Goal: Task Accomplishment & Management: Use online tool/utility

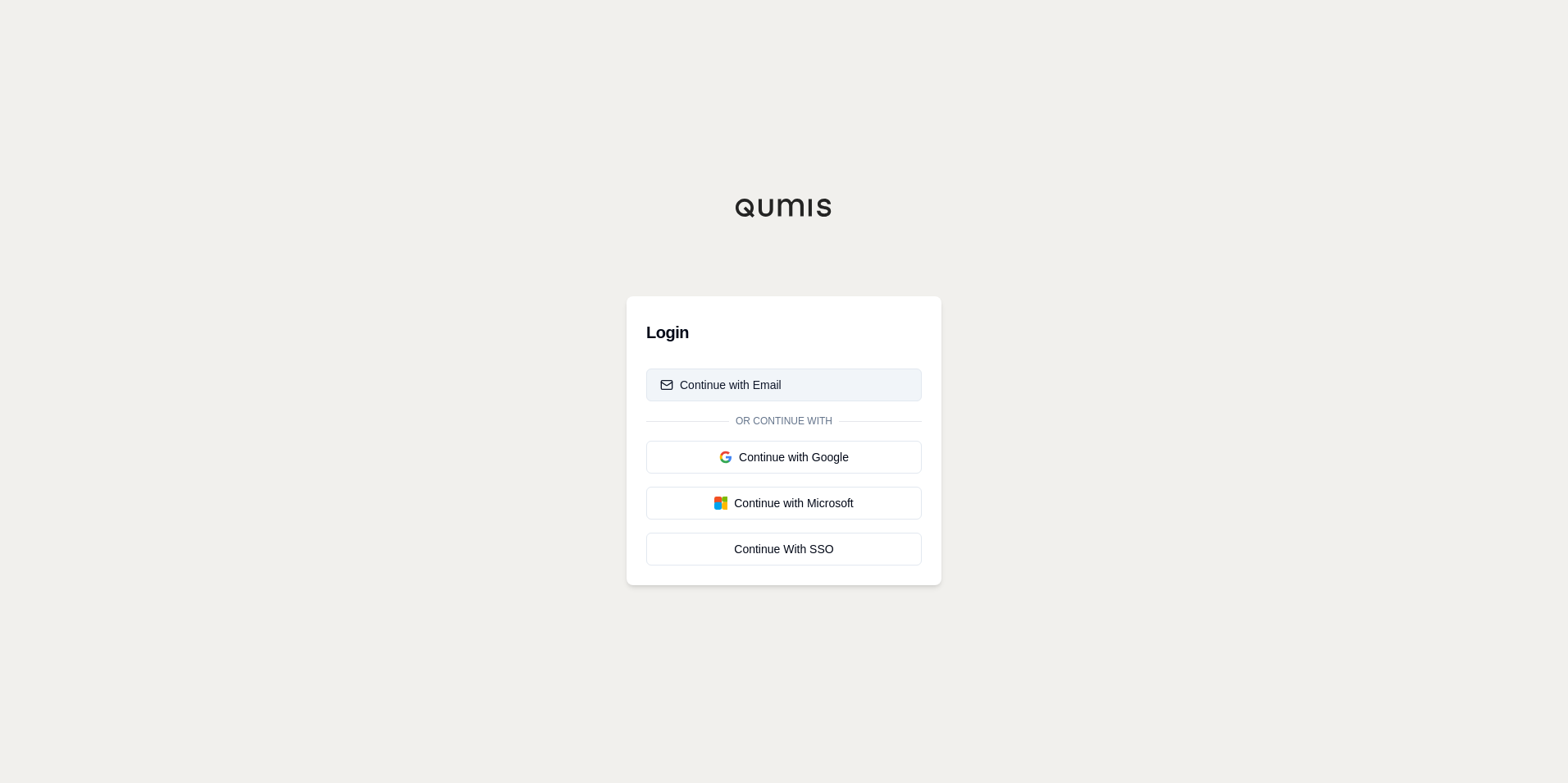
click at [716, 382] on div "Continue with Email" at bounding box center [721, 384] width 121 height 16
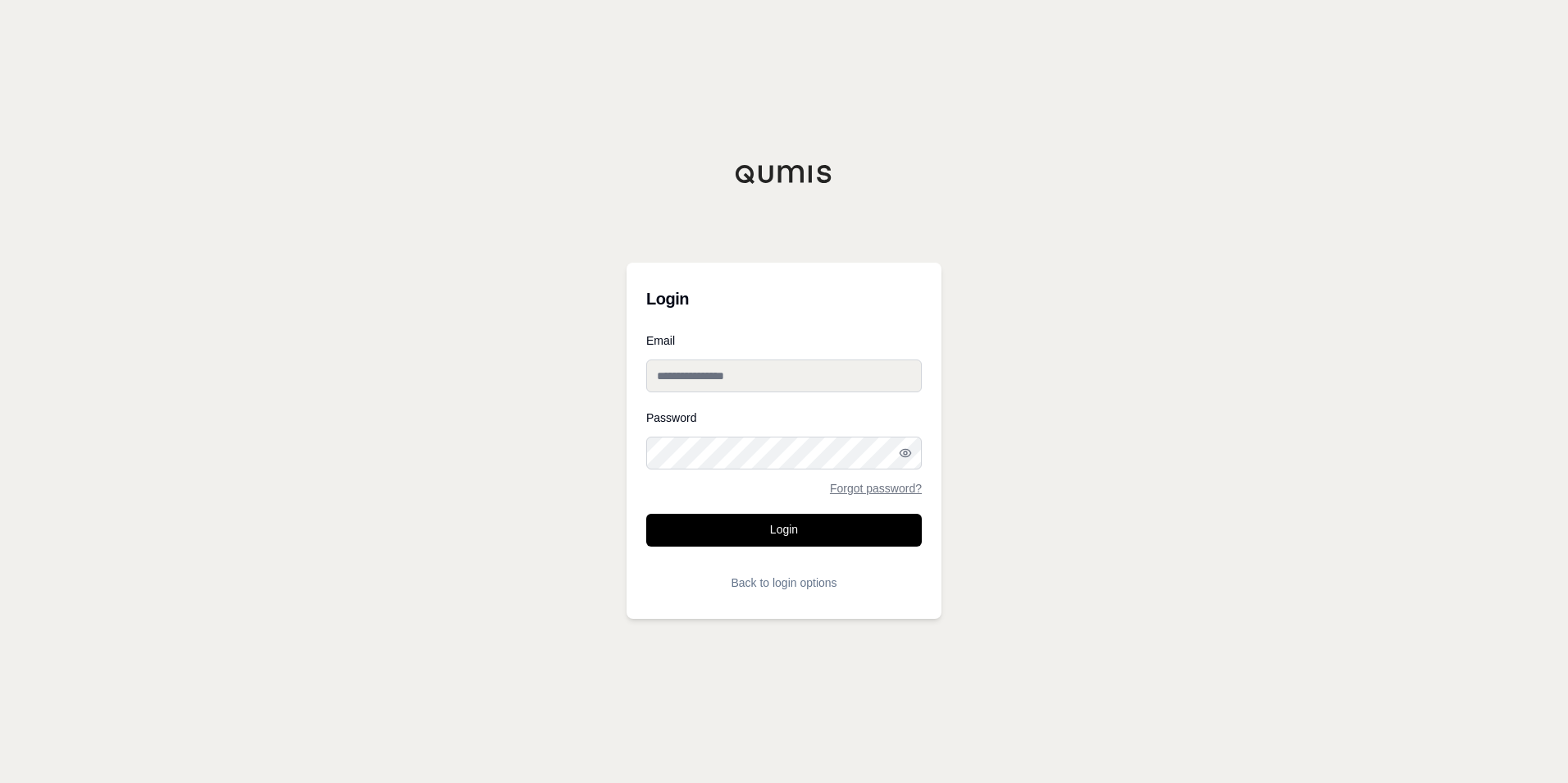
type input "**********"
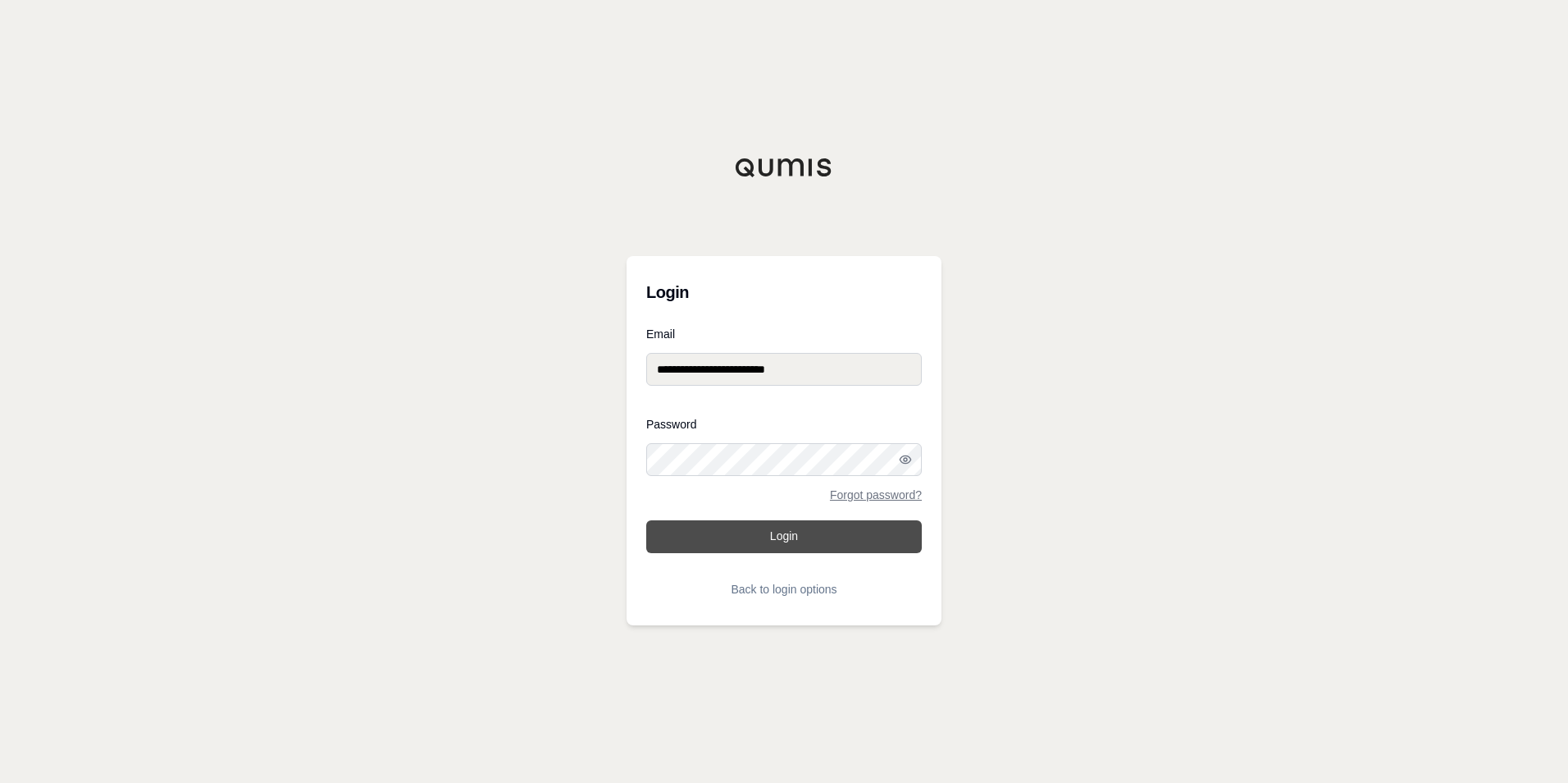
click at [789, 530] on button "Login" at bounding box center [784, 536] width 275 height 33
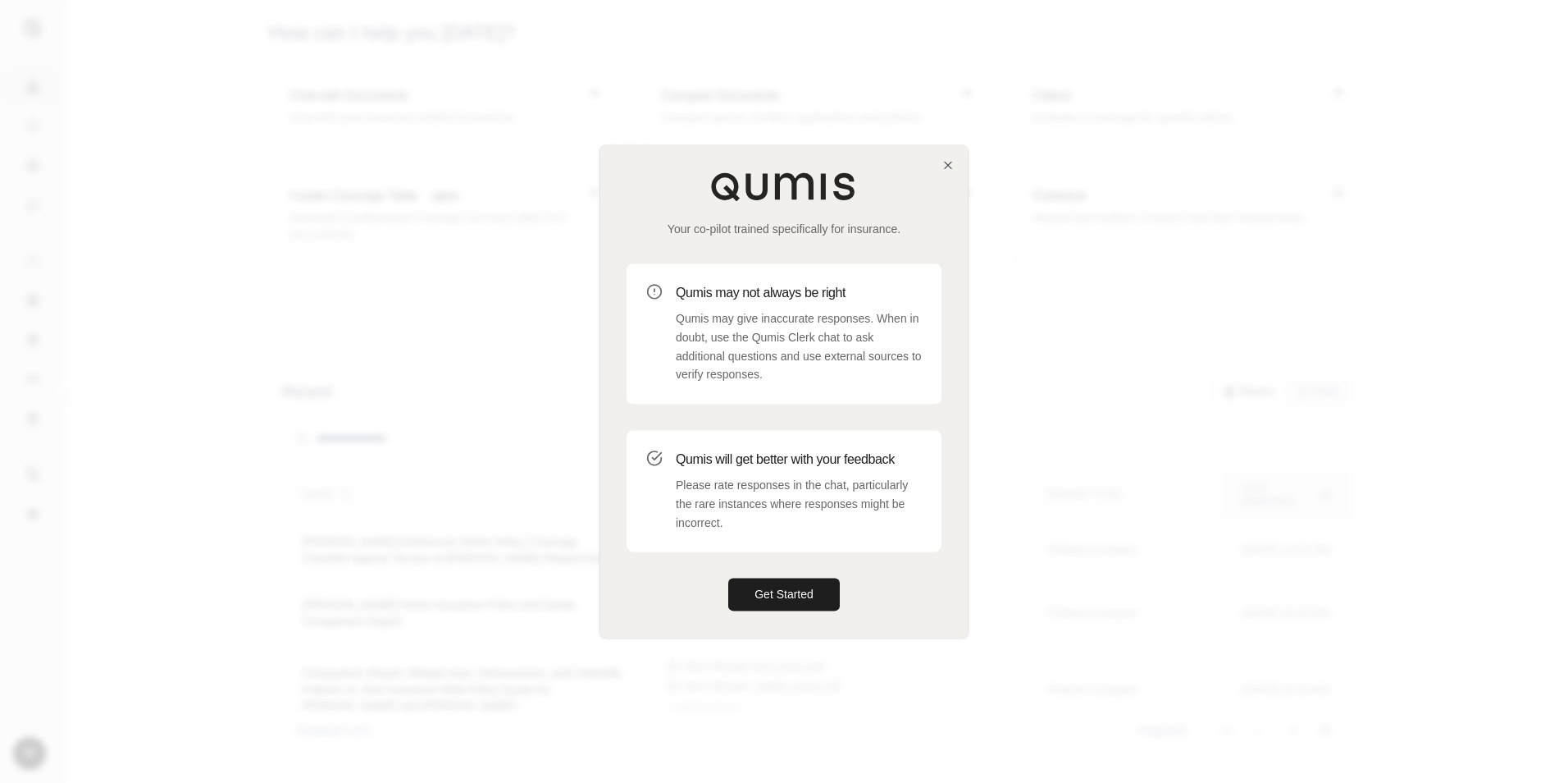
click at [776, 572] on div "Your co-pilot trained specifically for insurance. Qumis may not always be right…" at bounding box center [784, 391] width 367 height 492
click at [767, 591] on button "Get Started" at bounding box center [784, 594] width 112 height 33
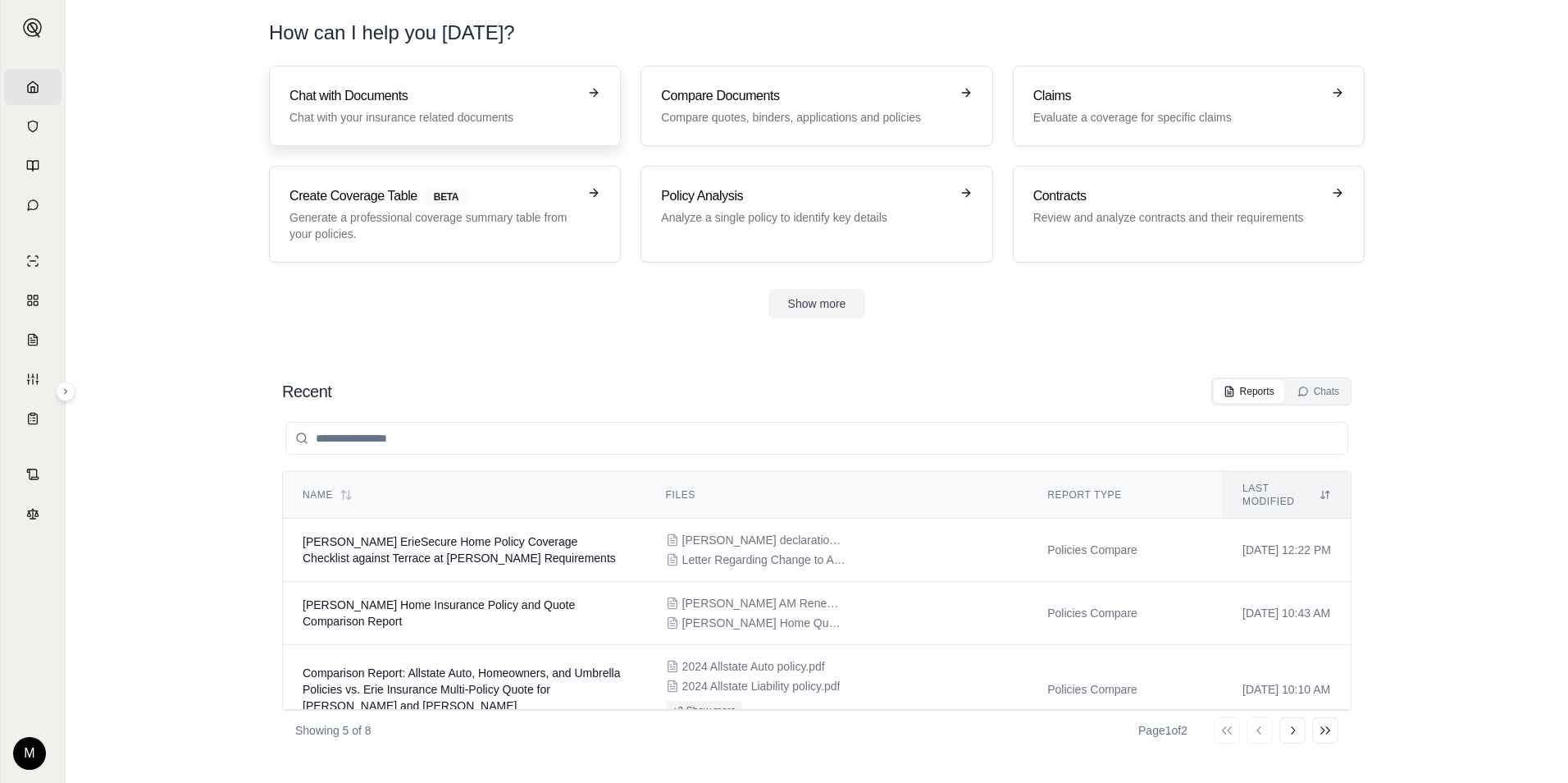
click at [485, 123] on p "Chat with your insurance related documents" at bounding box center [433, 117] width 287 height 16
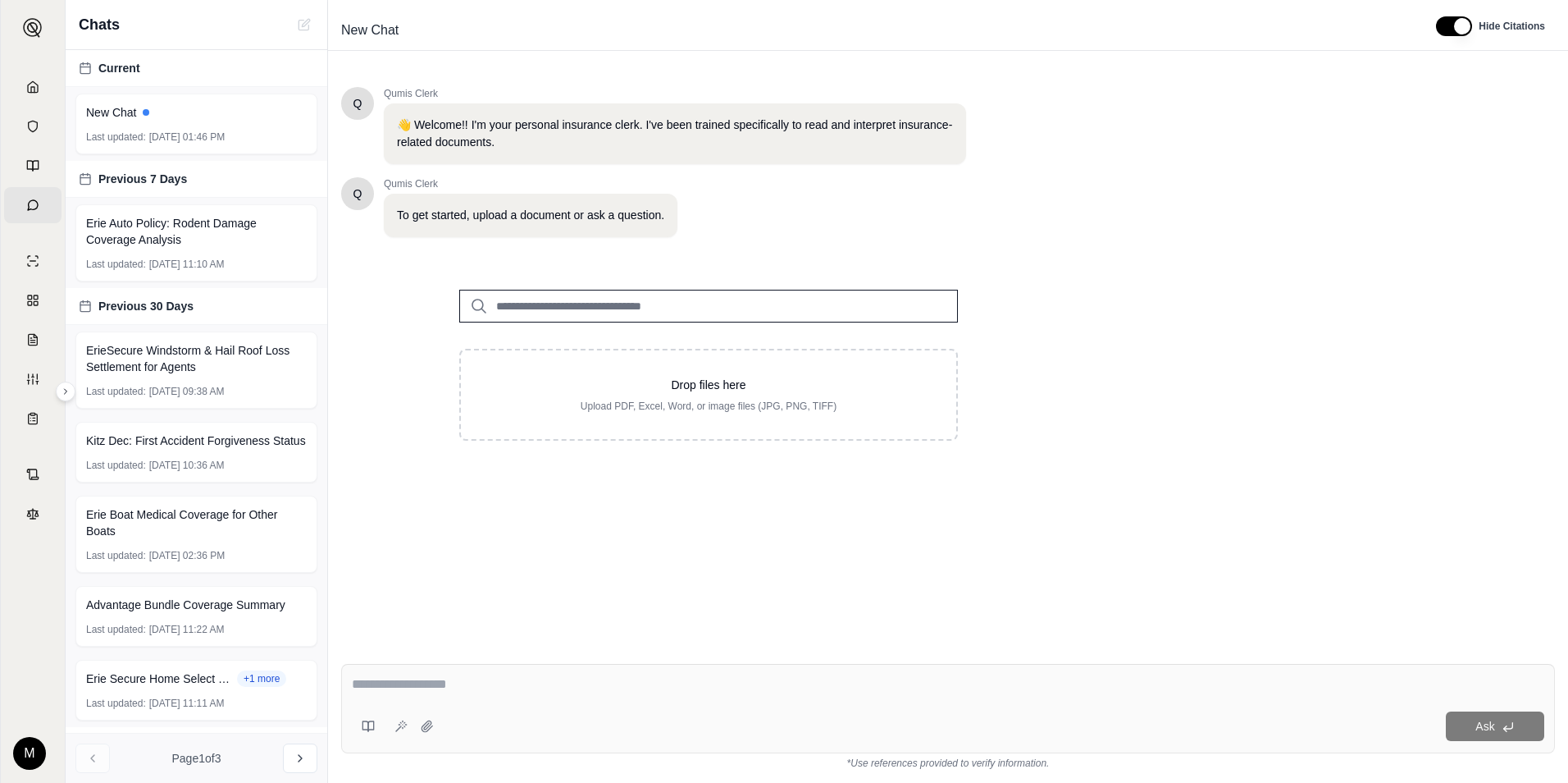
click at [544, 304] on input "search" at bounding box center [709, 306] width 499 height 33
click at [478, 307] on icon at bounding box center [478, 306] width 20 height 20
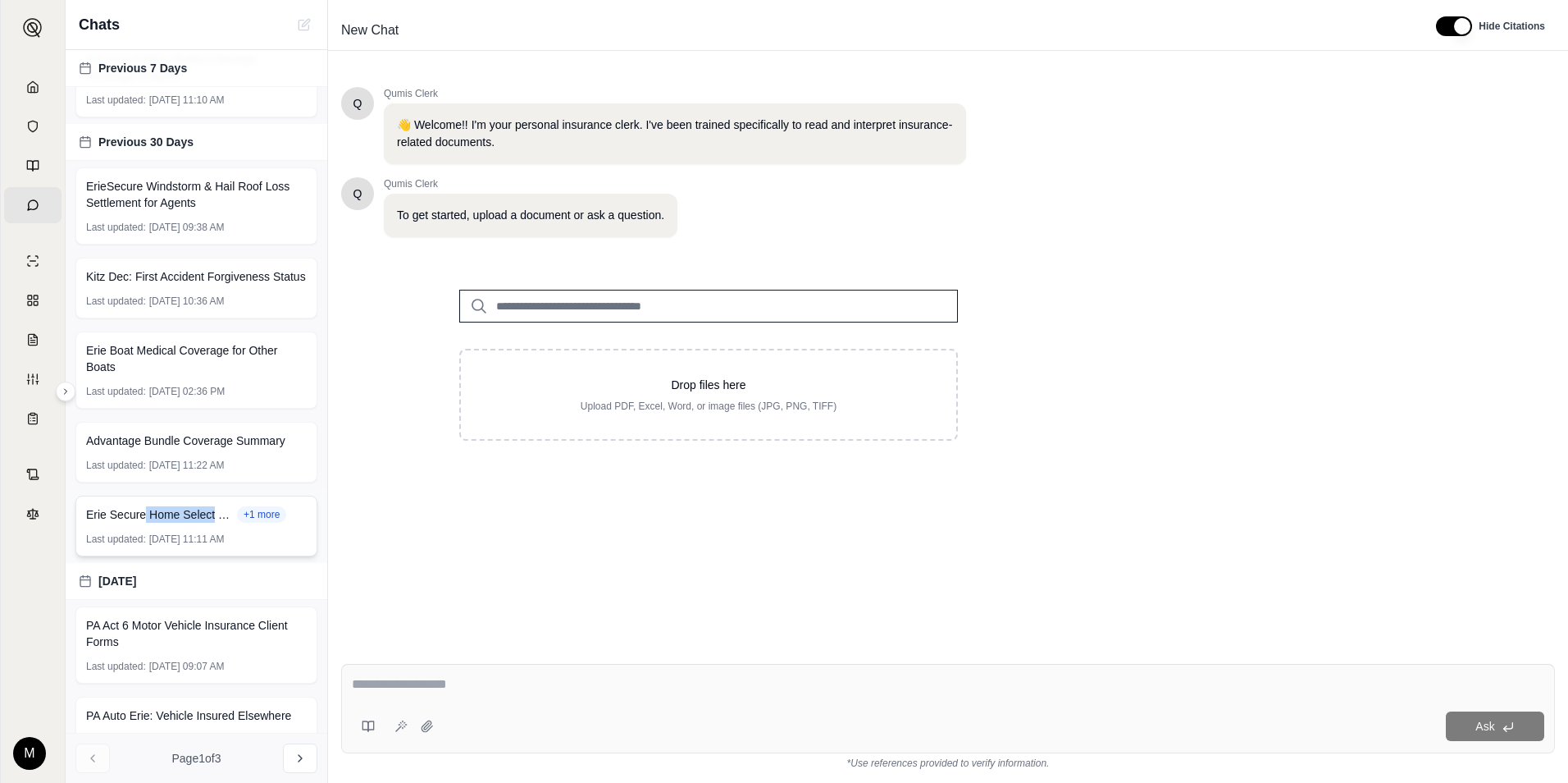
drag, startPoint x: 146, startPoint y: 537, endPoint x: 214, endPoint y: 525, distance: 69.1
click at [214, 523] on span "Erie Secure Home Select Bundle with sewer or drain.pdf" at bounding box center [160, 513] width 148 height 16
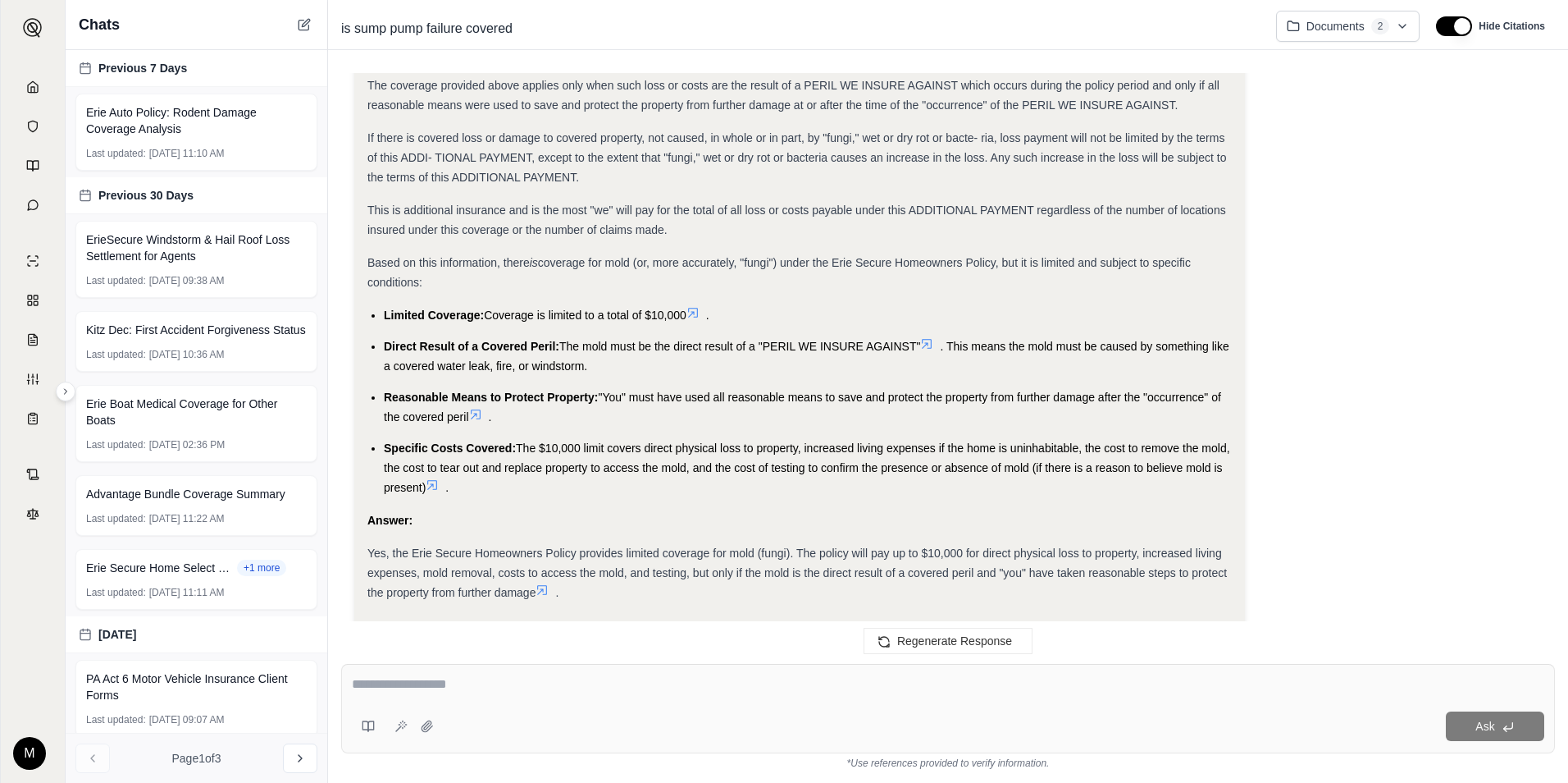
scroll to position [8522, 0]
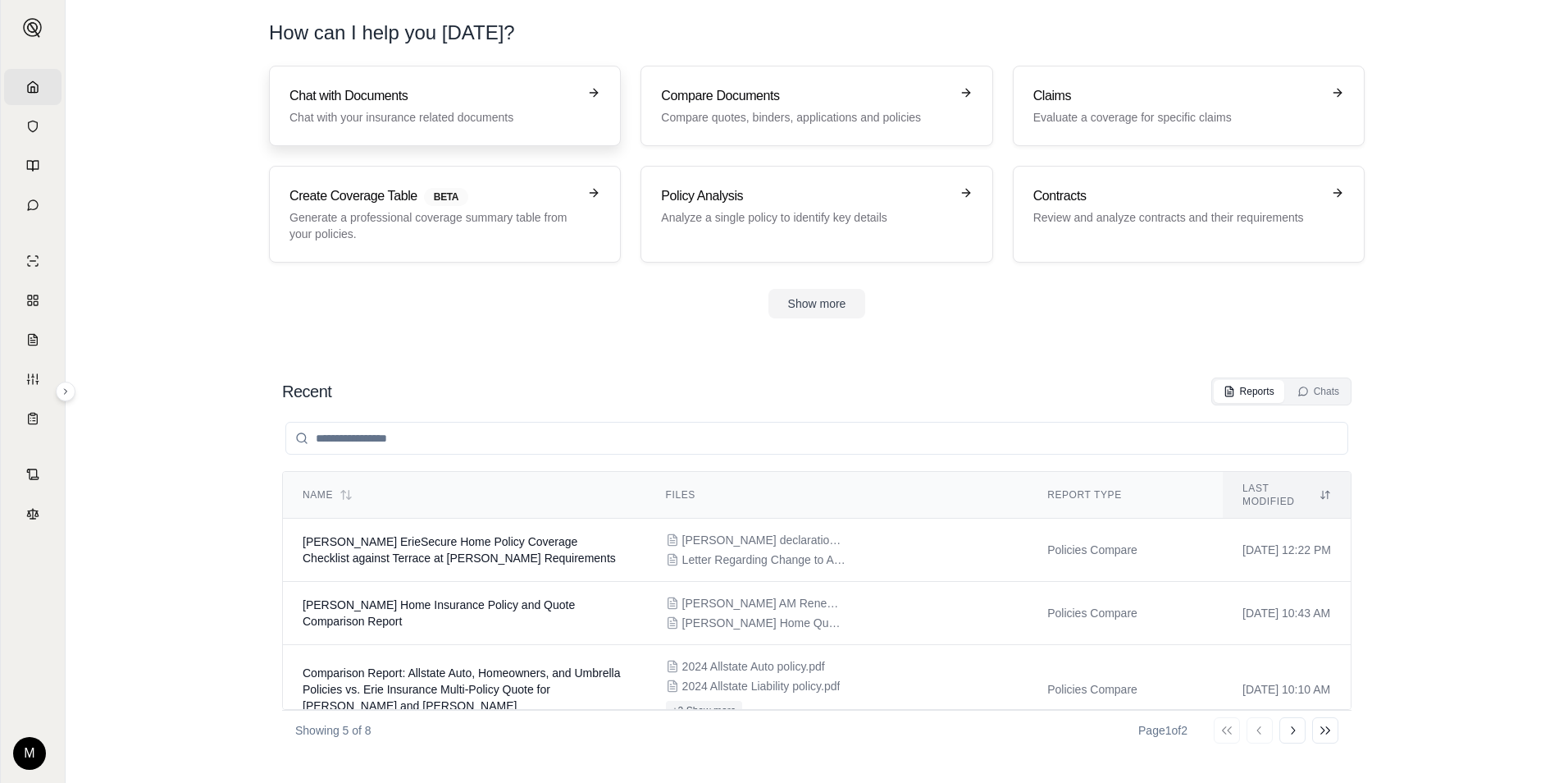
click at [390, 105] on h3 "Chat with Documents" at bounding box center [433, 96] width 287 height 20
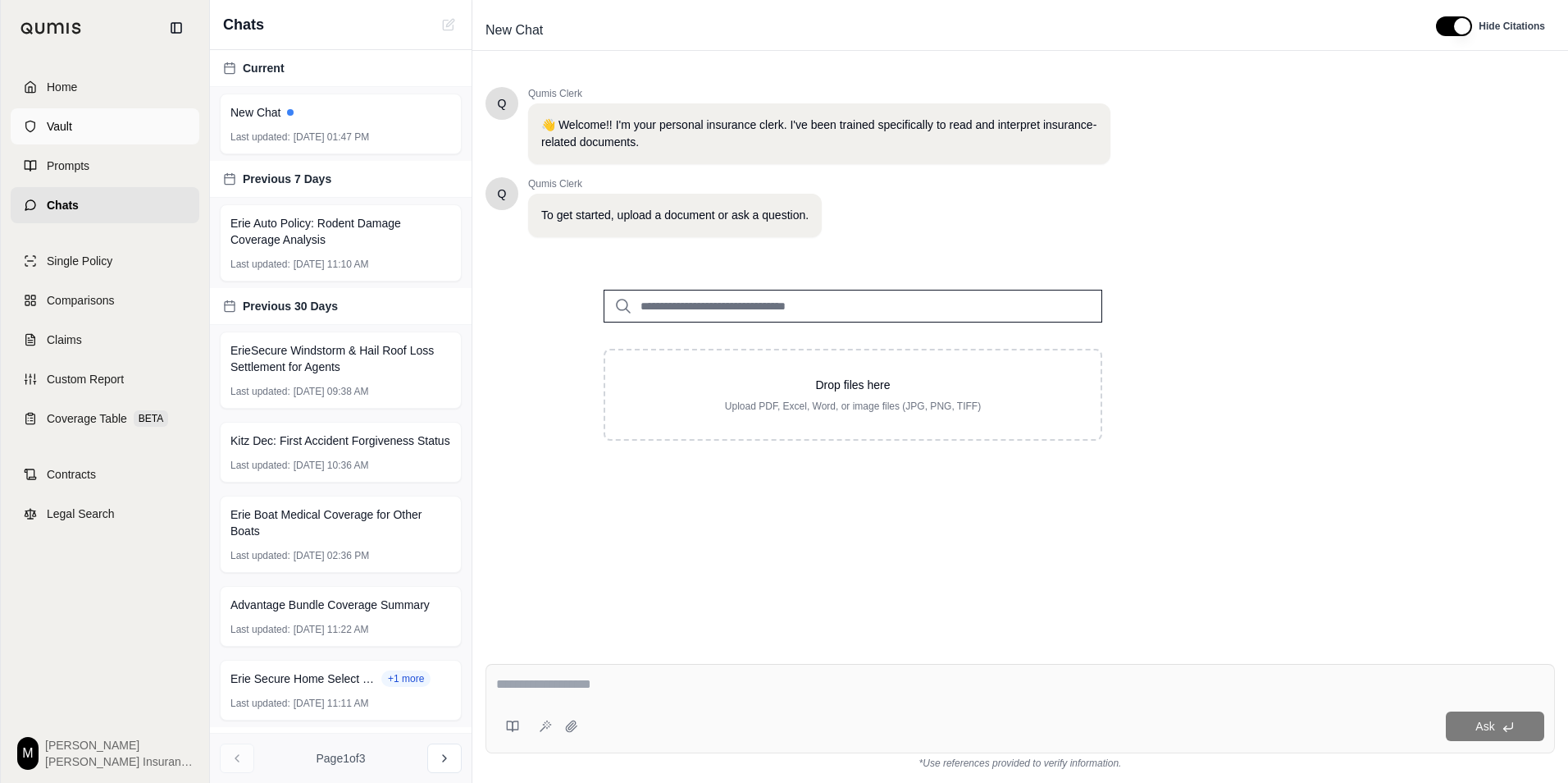
click at [55, 123] on span "Vault" at bounding box center [59, 125] width 26 height 16
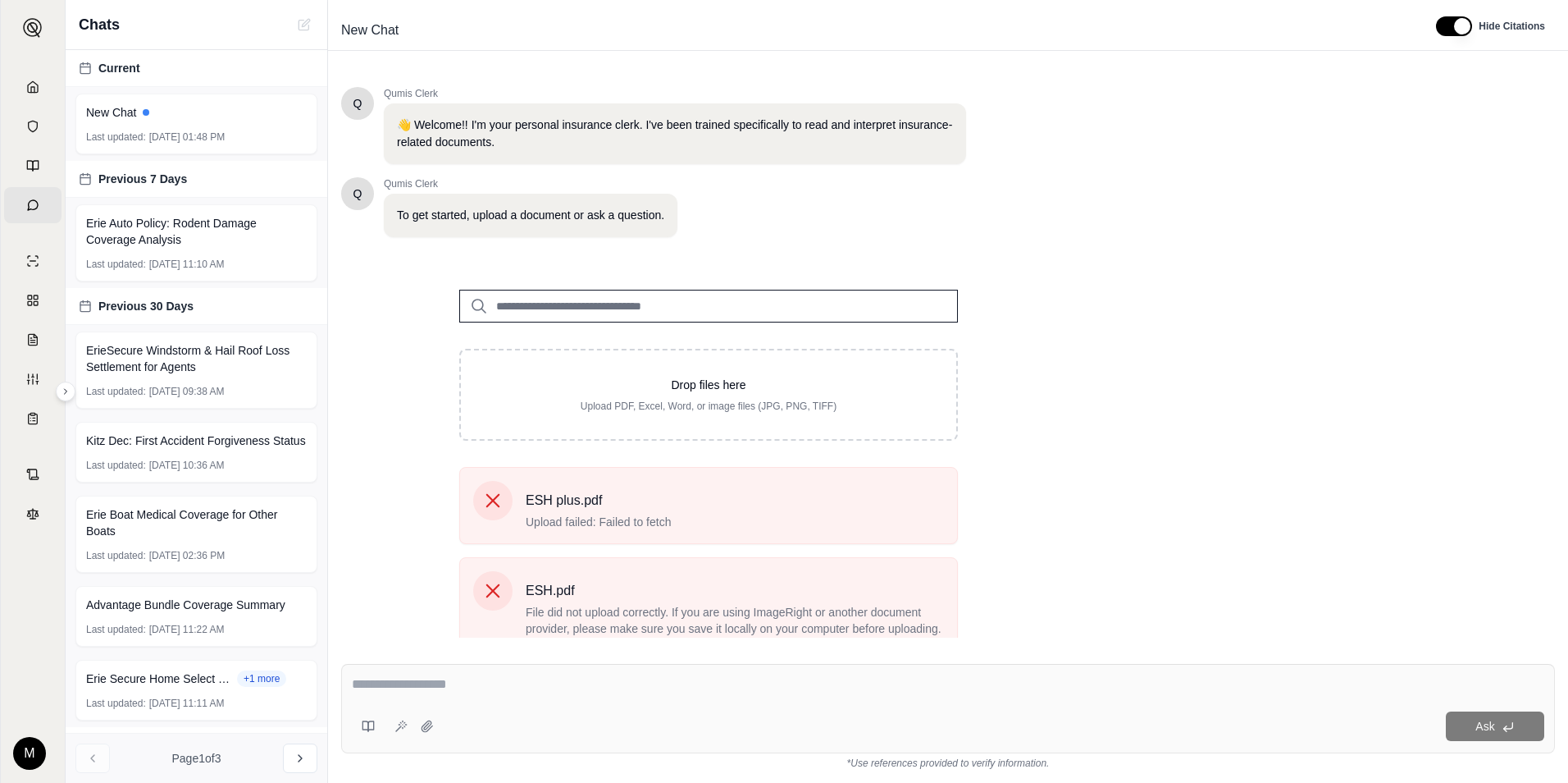
click at [489, 307] on input "search" at bounding box center [709, 306] width 499 height 33
click at [501, 305] on input "search" at bounding box center [709, 306] width 499 height 33
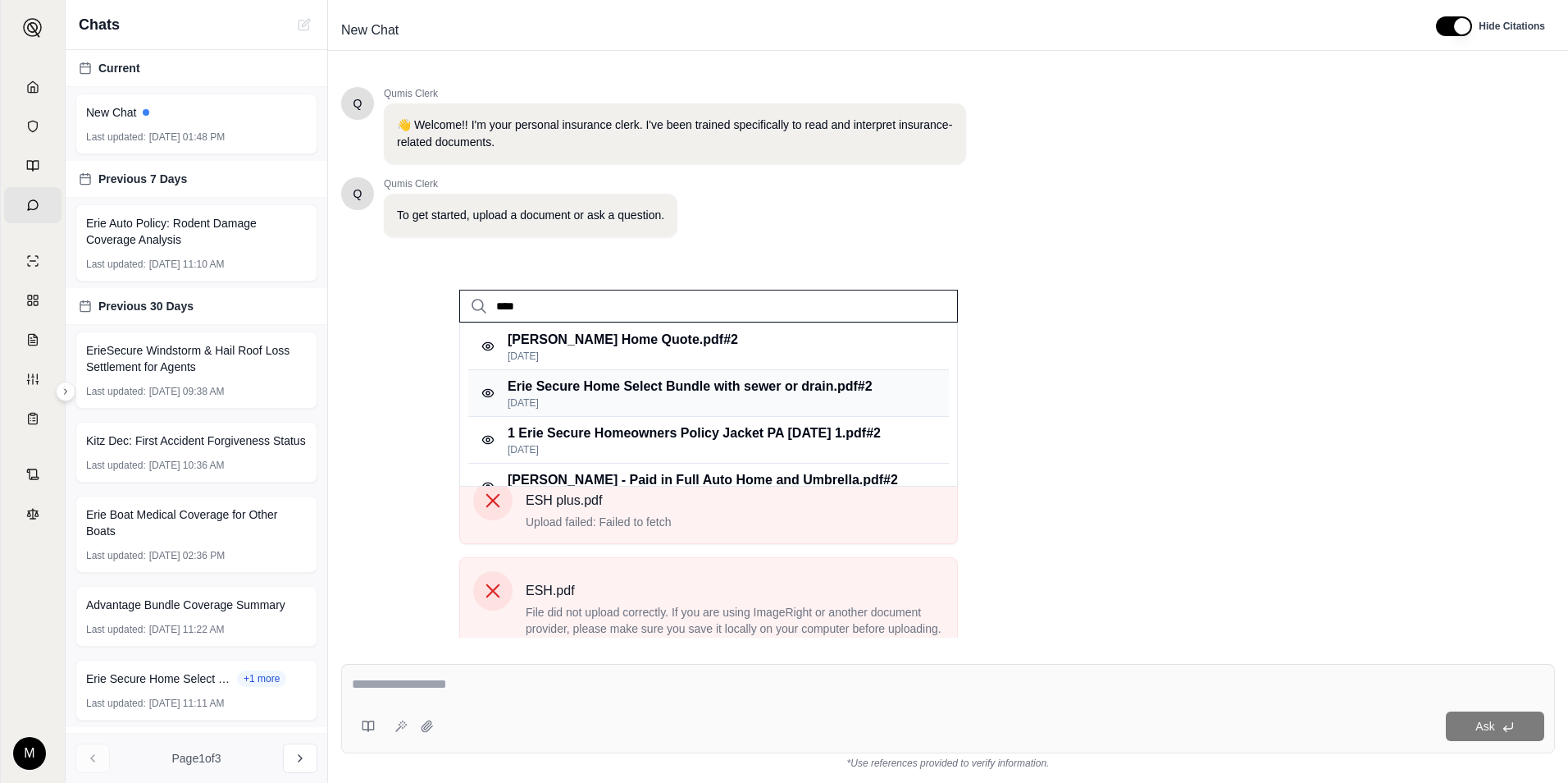
type input "****"
click at [608, 397] on p "Jul 23, 2025" at bounding box center [690, 403] width 365 height 13
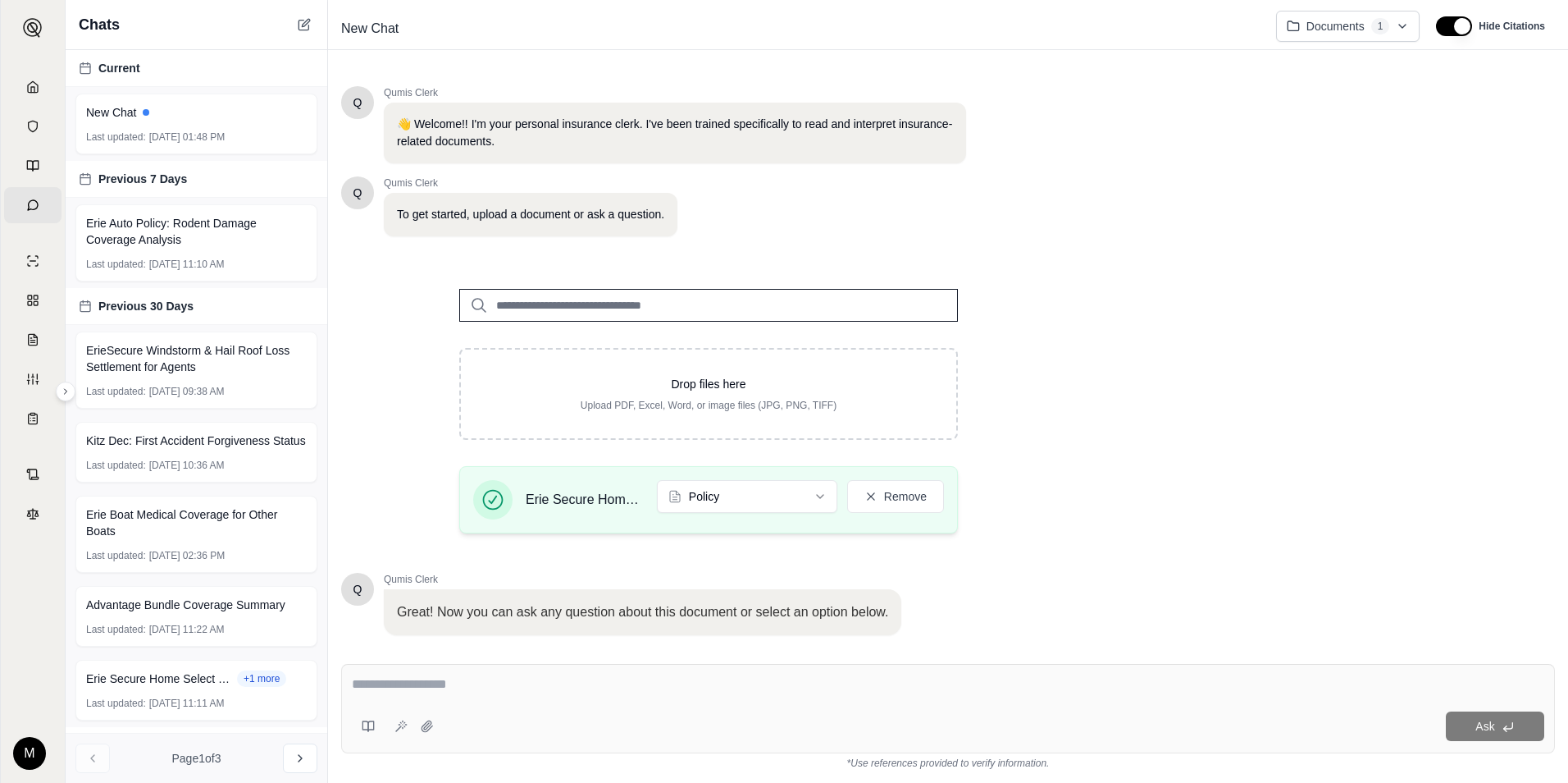
scroll to position [106, 0]
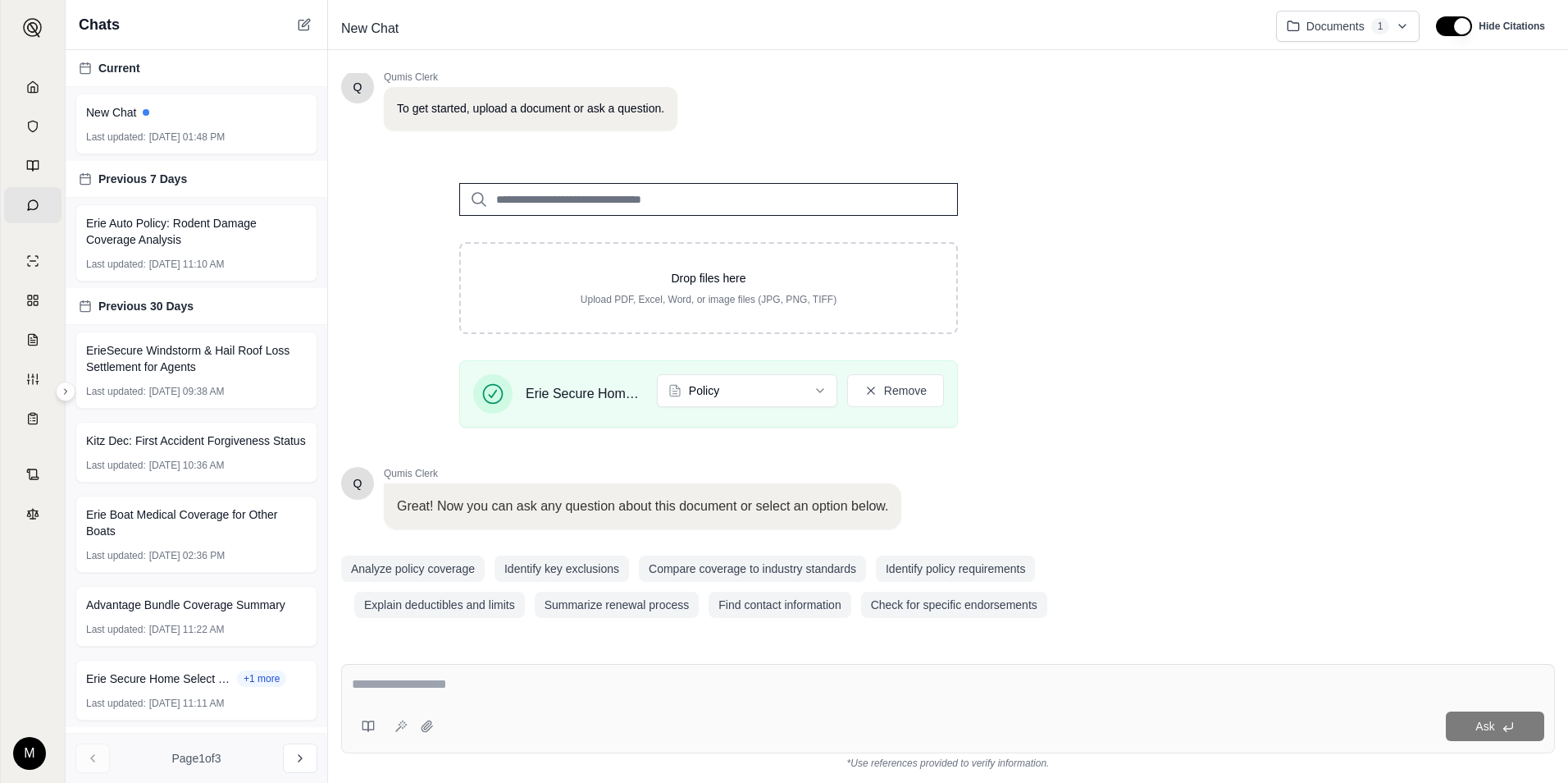
click at [501, 196] on input "search" at bounding box center [709, 199] width 499 height 33
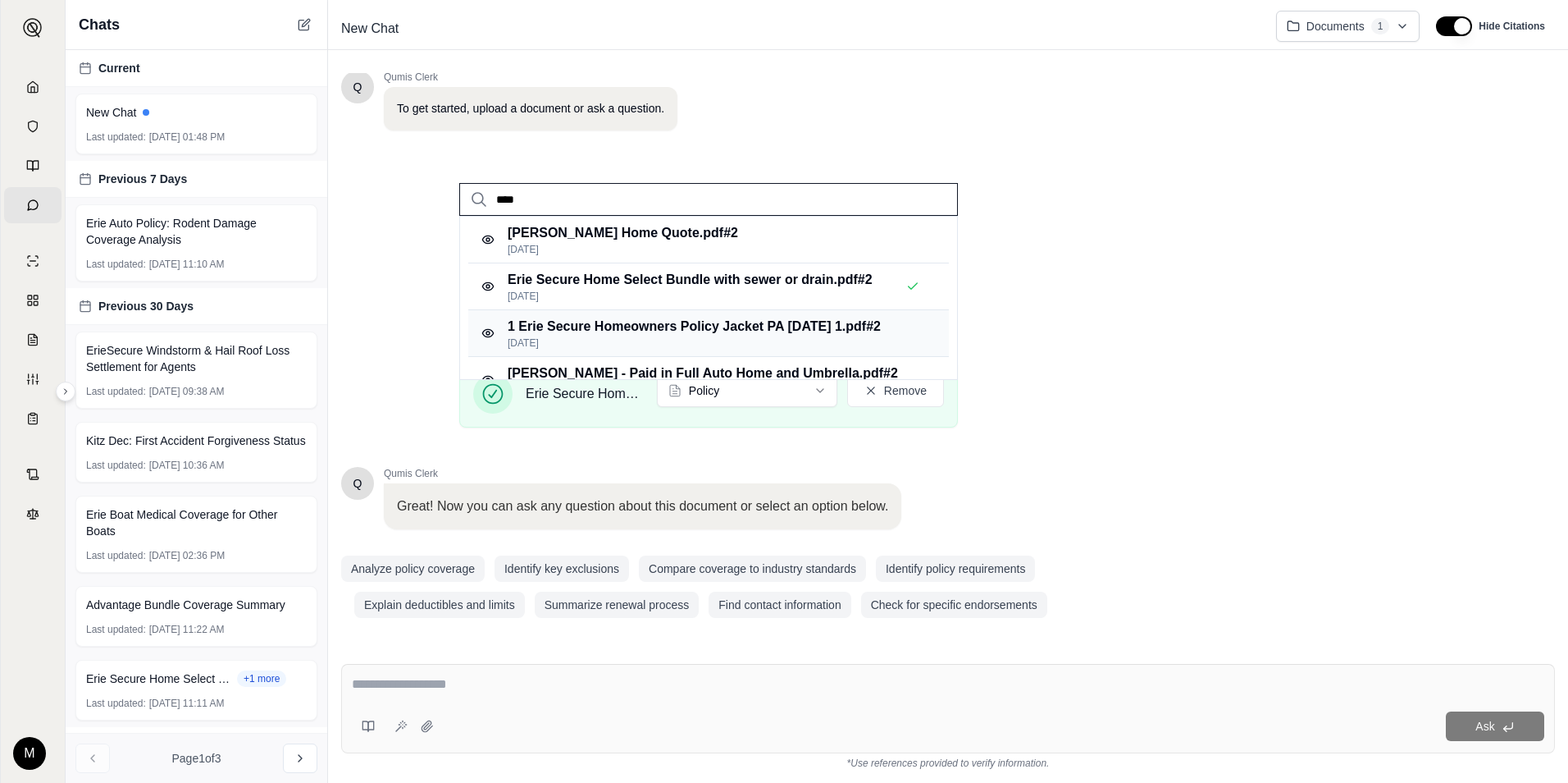
type input "****"
click at [568, 336] on p "1 Erie Secure Homeowners Policy Jacket PA 01-OCT-17 1.pdf #2" at bounding box center [693, 326] width 373 height 20
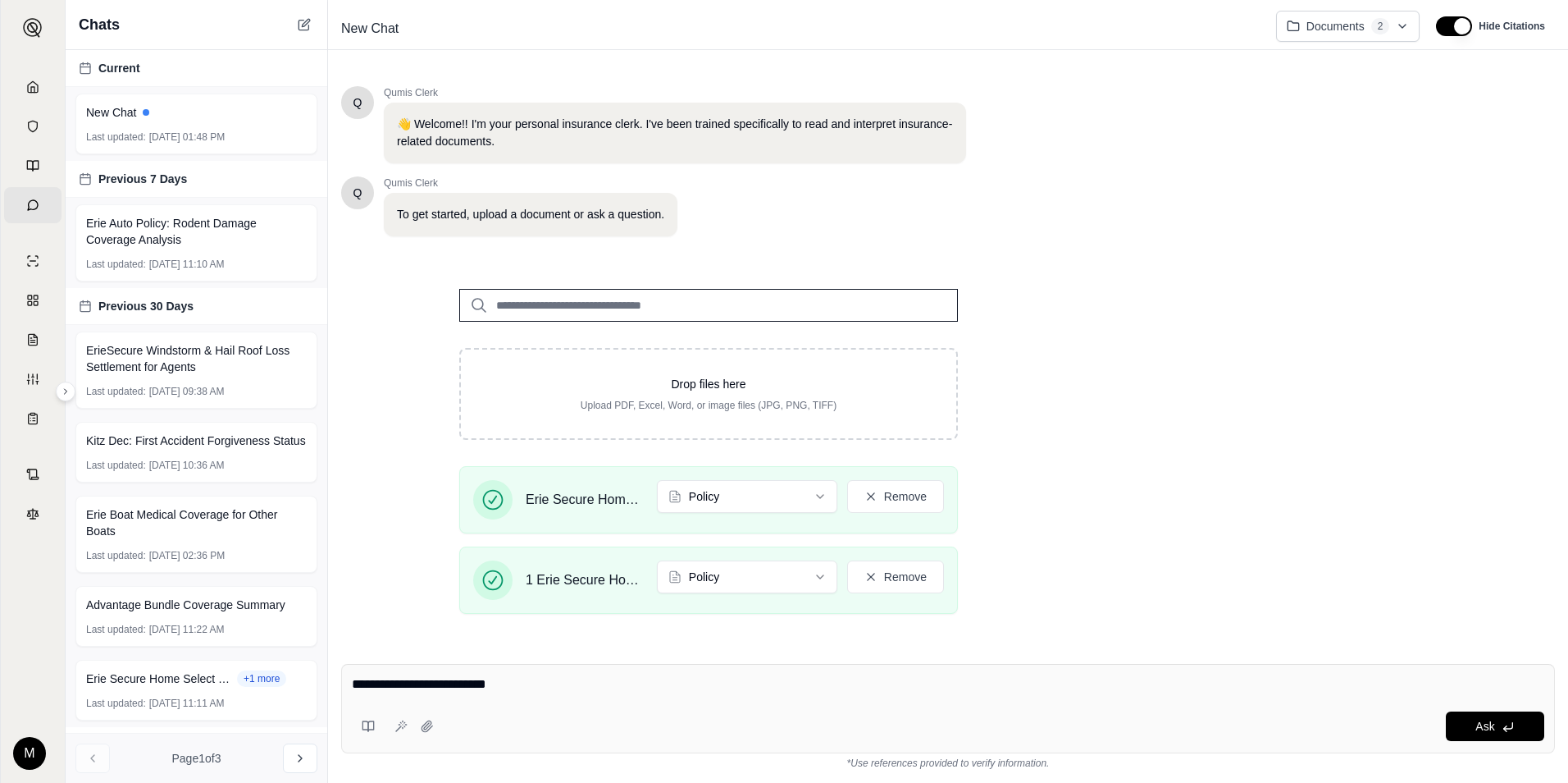
type textarea "**********"
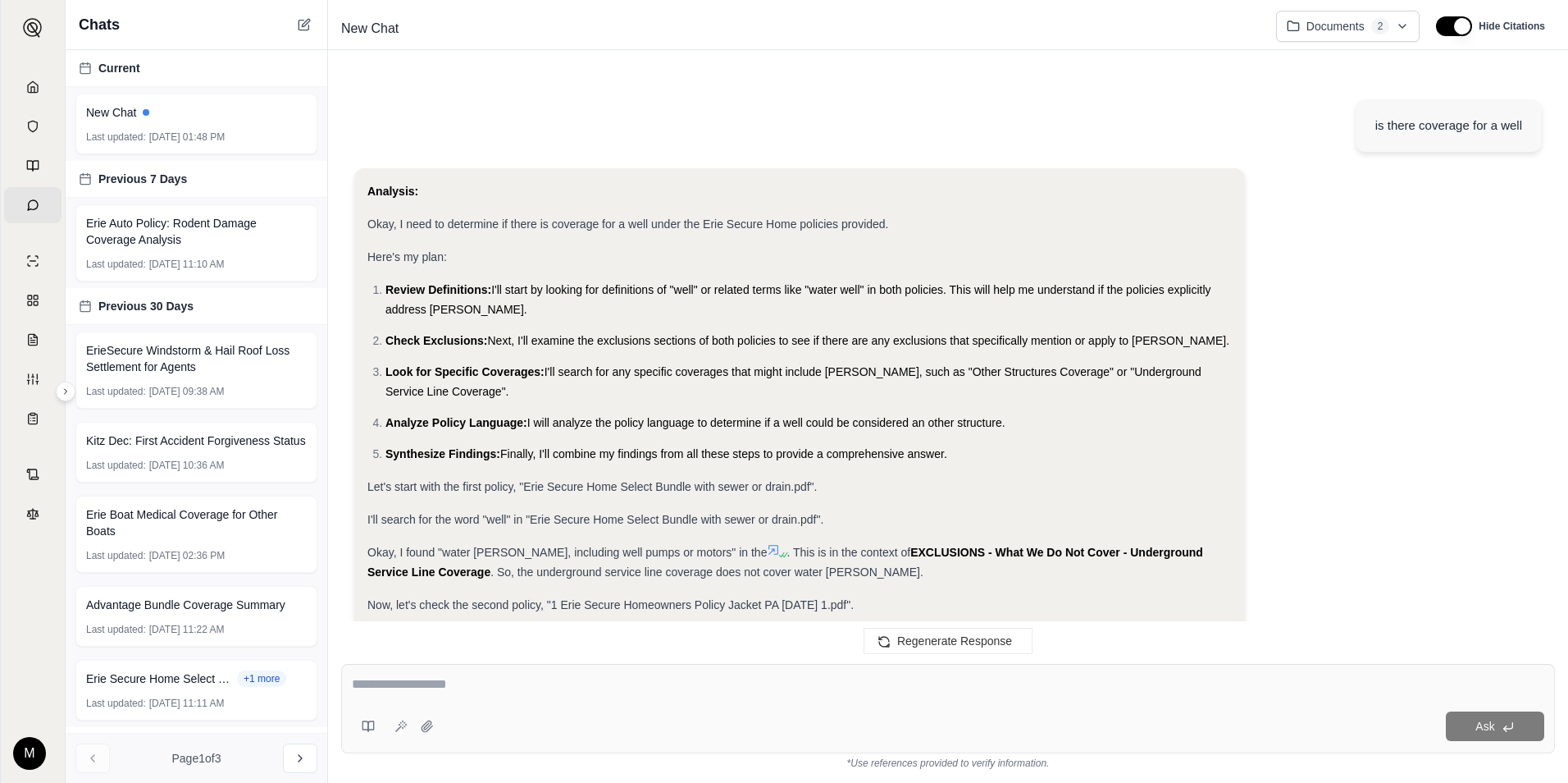
scroll to position [535, 0]
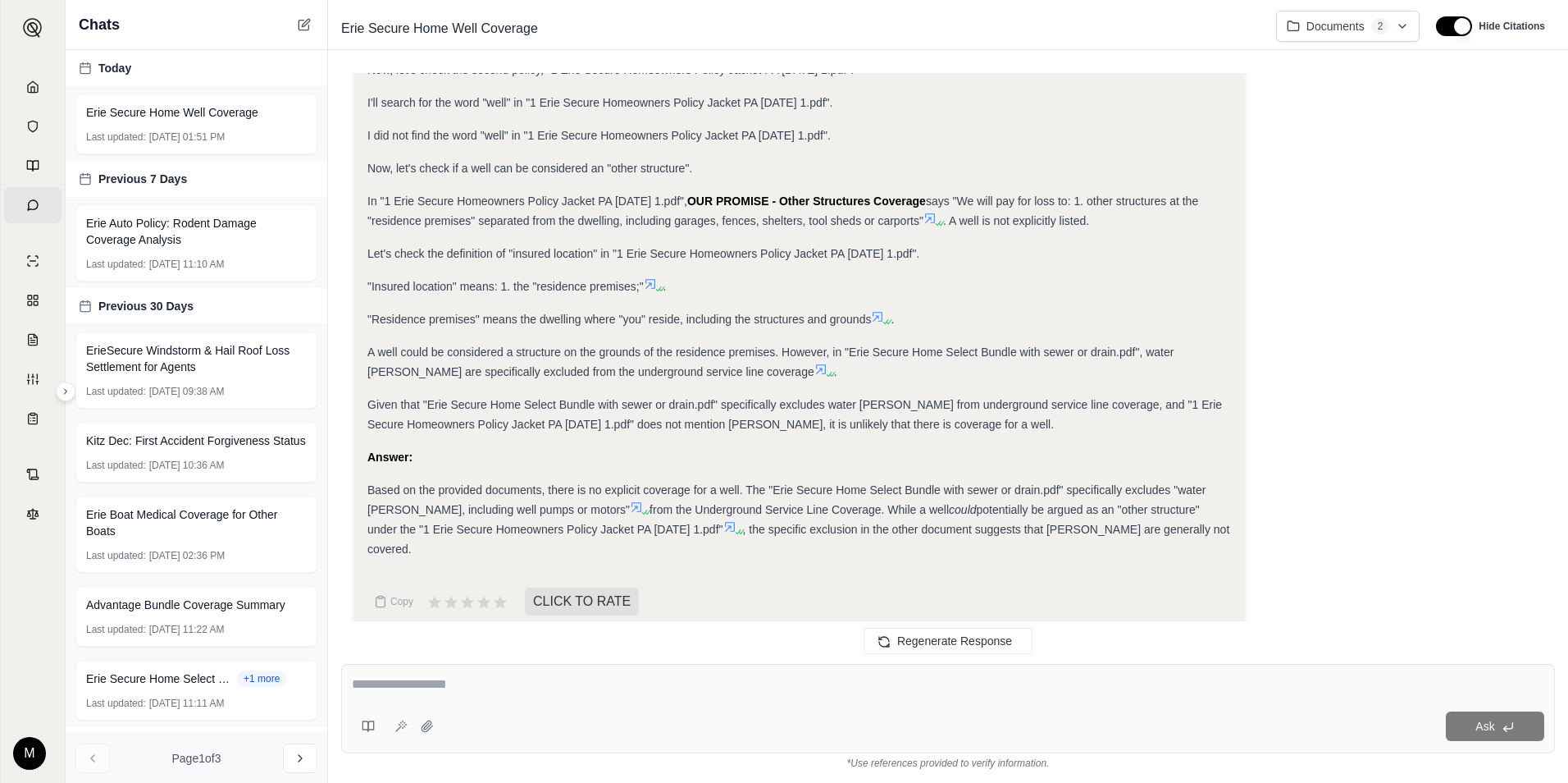
click at [756, 585] on div "Copy CLICK TO RATE" at bounding box center [799, 601] width 864 height 33
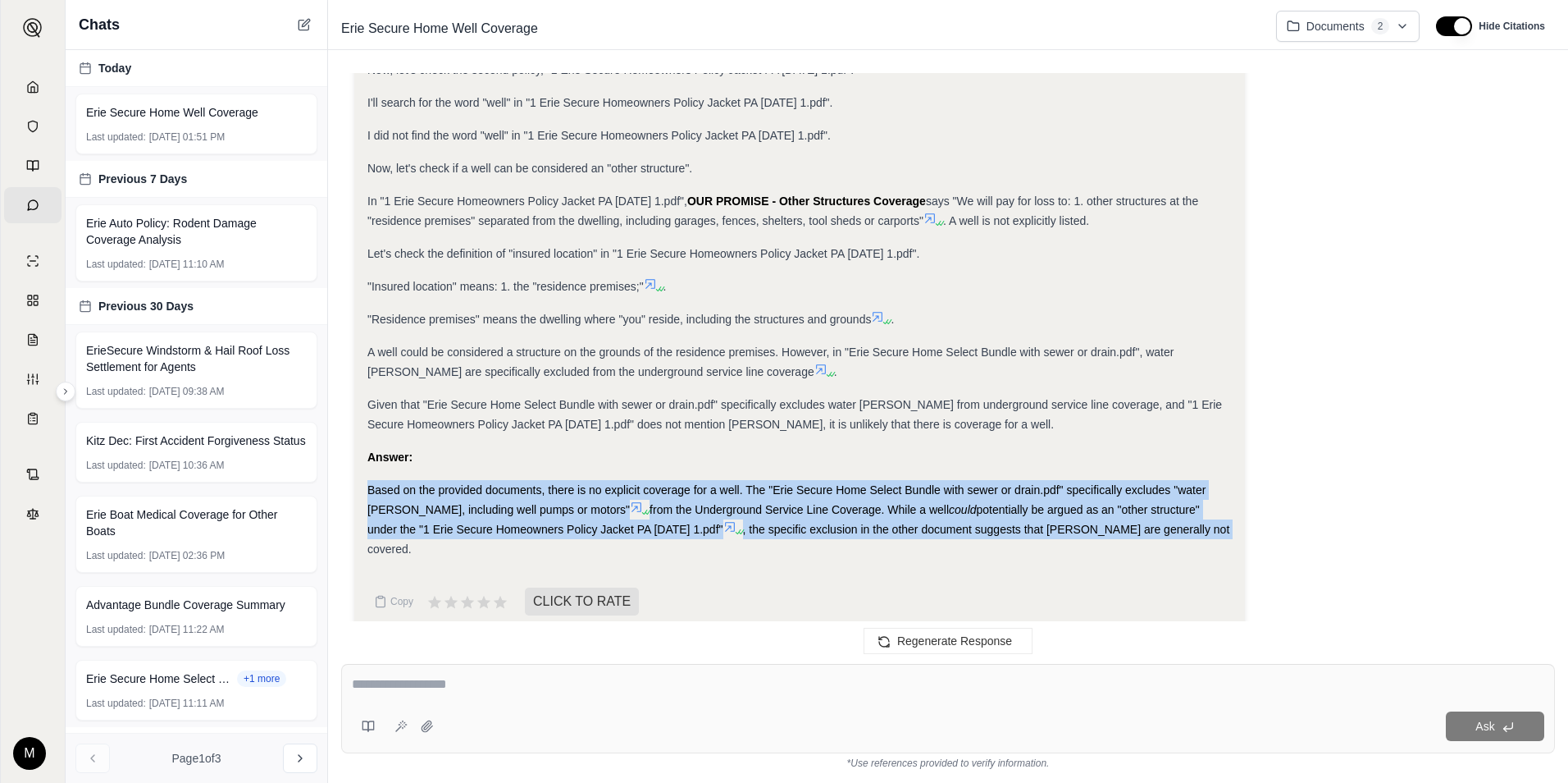
drag, startPoint x: 367, startPoint y: 487, endPoint x: 1177, endPoint y: 535, distance: 811.4
click at [1177, 535] on div "Based on the provided documents, there is no explicit coverage for a well. The …" at bounding box center [799, 519] width 864 height 79
copy div "Based on the provided documents, there is no explicit coverage for a well. The …"
